Goal: Book appointment/travel/reservation

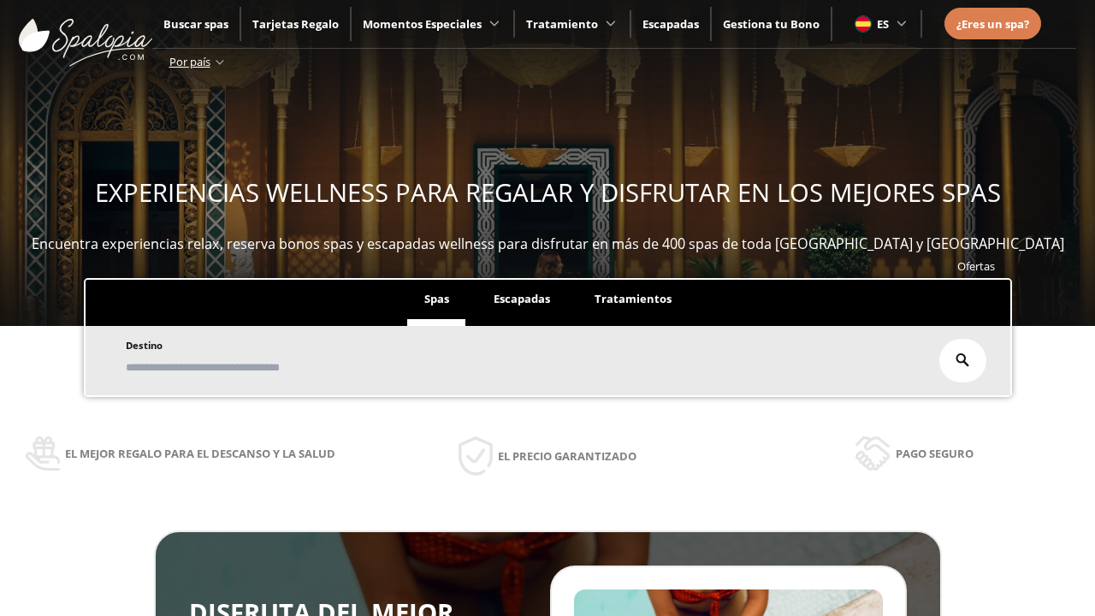
scroll to position [291, 0]
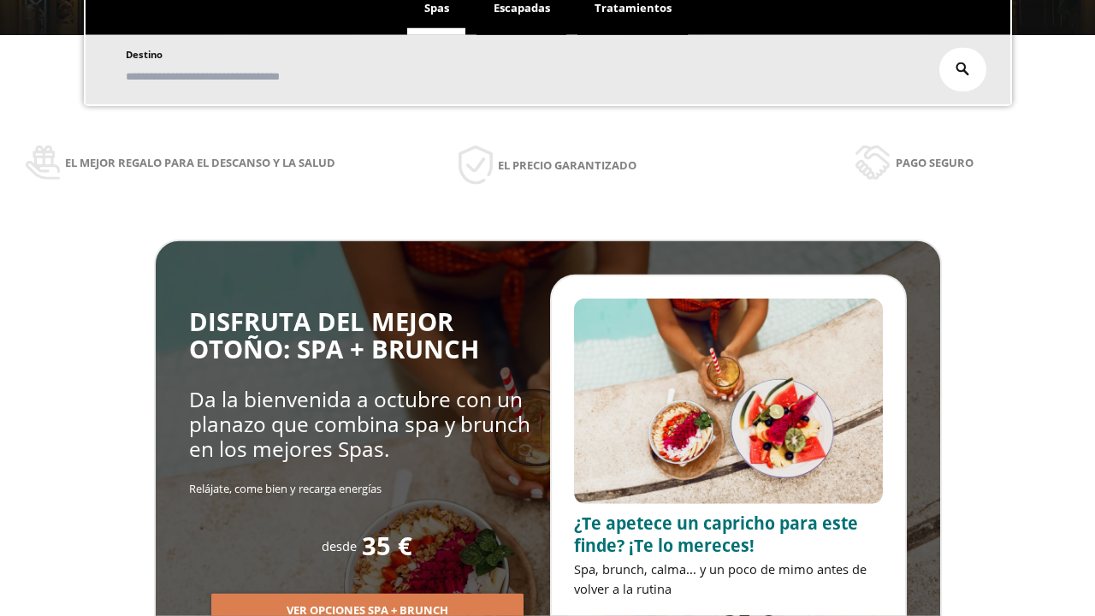
click at [522, 9] on span "Escapadas" at bounding box center [522, 7] width 56 height 15
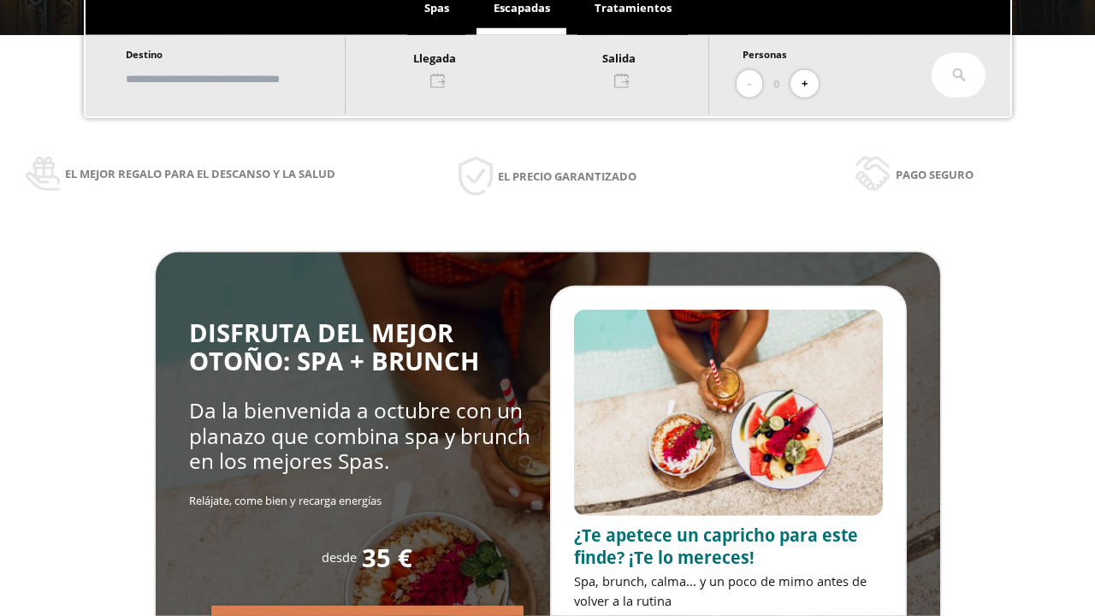
click at [241, 79] on input "text" at bounding box center [227, 79] width 213 height 30
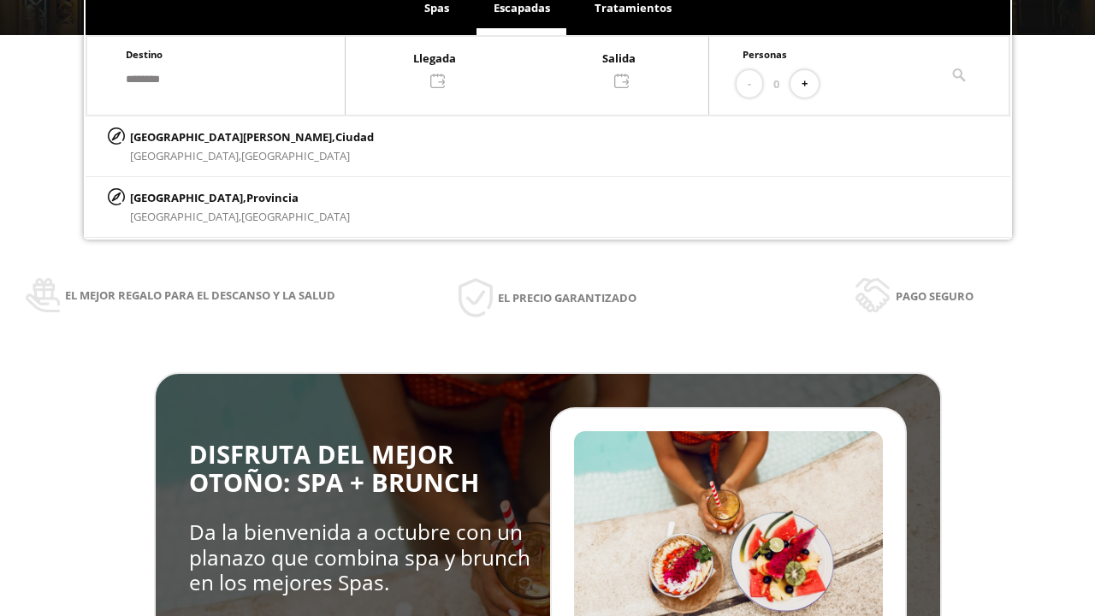
click at [544, 68] on div at bounding box center [527, 68] width 363 height 41
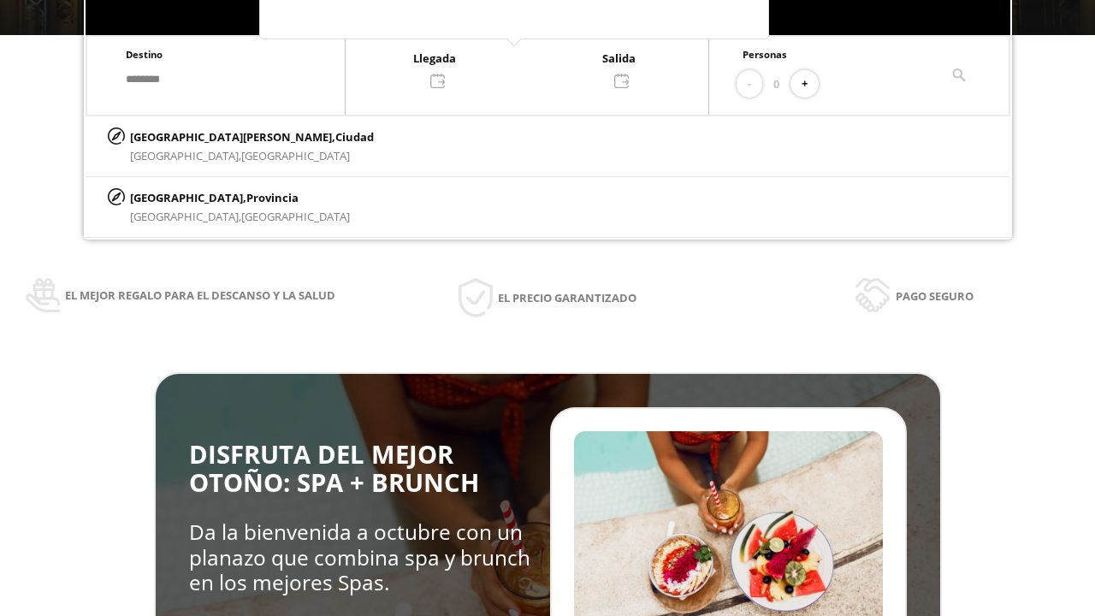
scroll to position [0, 0]
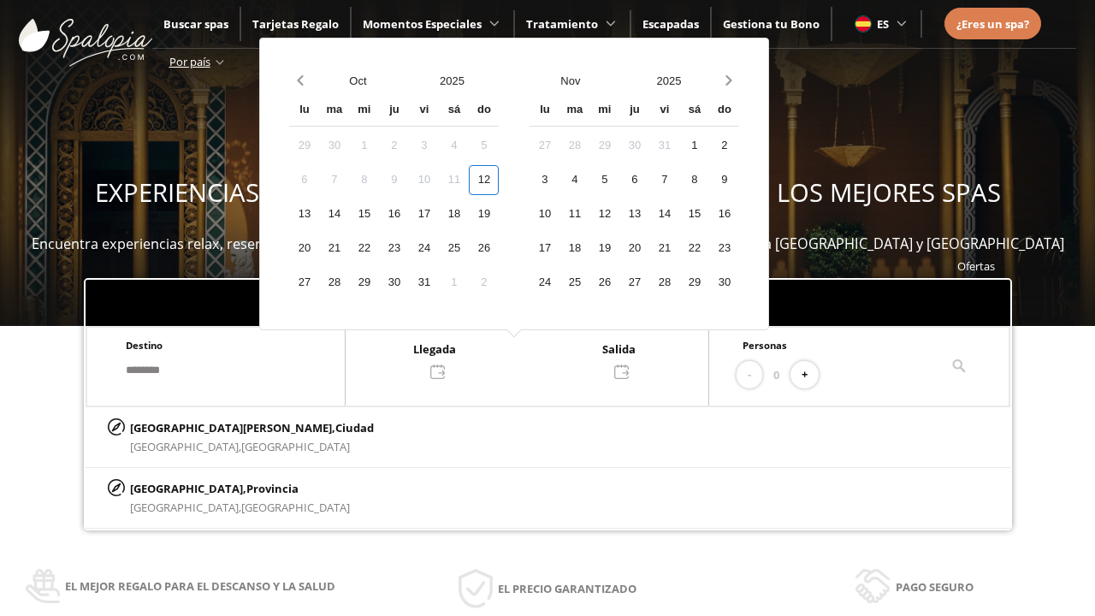
click at [349, 214] on div "14" at bounding box center [334, 214] width 30 height 30
click at [379, 214] on div "15" at bounding box center [364, 214] width 30 height 30
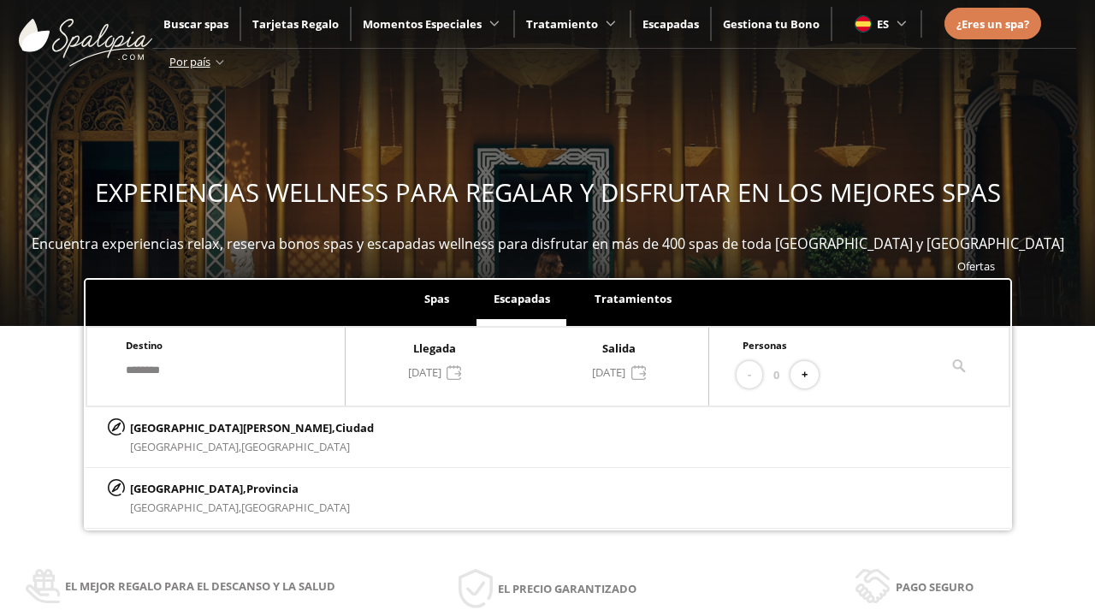
click at [810, 375] on button "+" at bounding box center [804, 375] width 28 height 28
click at [215, 427] on p "[GEOGRAPHIC_DATA][PERSON_NAME], [GEOGRAPHIC_DATA]" at bounding box center [252, 427] width 244 height 19
type input "**********"
